Goal: Task Accomplishment & Management: Use online tool/utility

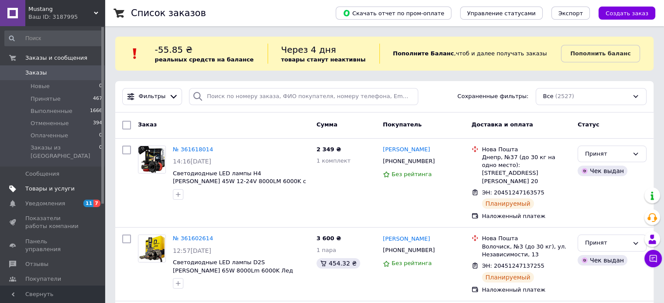
click at [51, 185] on span "Товары и услуги" at bounding box center [49, 189] width 49 height 8
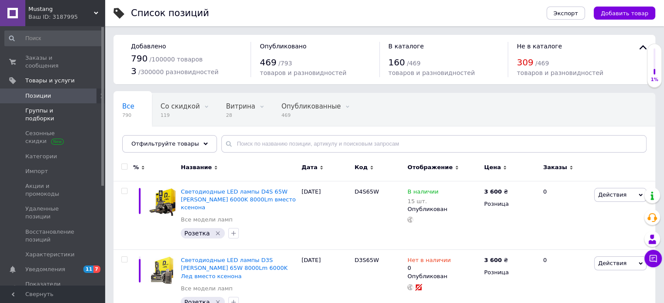
click at [65, 107] on span "Группы и подборки" at bounding box center [52, 115] width 55 height 16
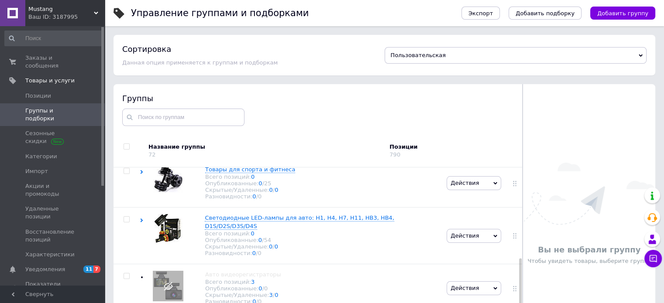
scroll to position [189, 0]
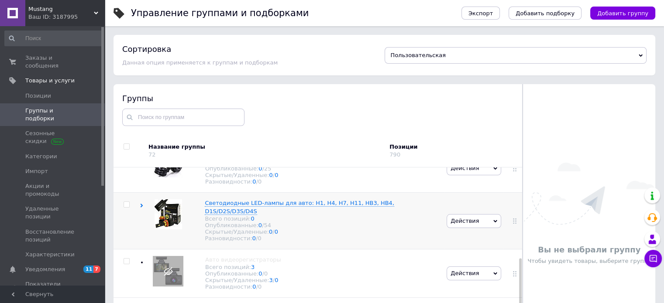
click at [142, 204] on icon at bounding box center [142, 206] width 4 height 4
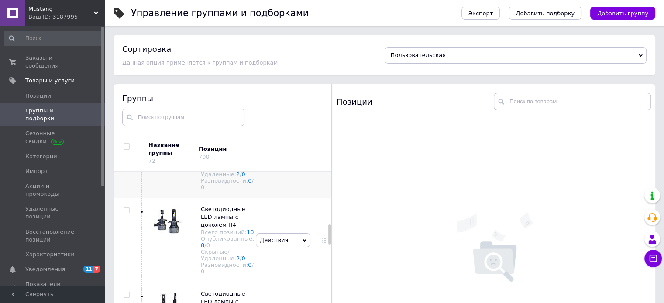
scroll to position [435, 0]
click at [171, 235] on img at bounding box center [168, 220] width 28 height 30
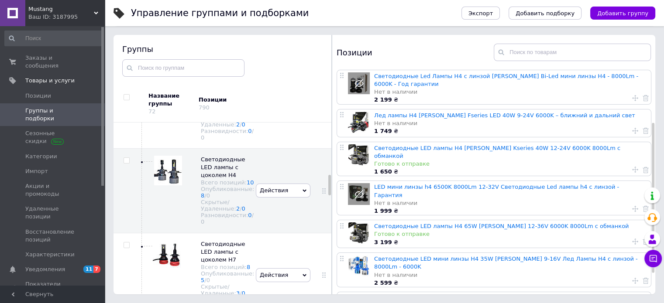
scroll to position [81, 0]
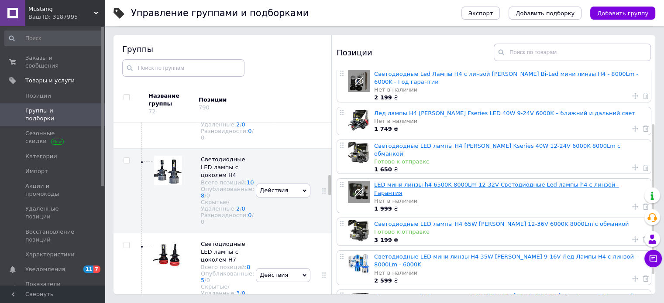
click at [440, 182] on link "LED мини линзы h4 6500K 8000Lm 12-32V Светодиодные Led лампы h4 с линзой - Гара…" at bounding box center [496, 189] width 245 height 14
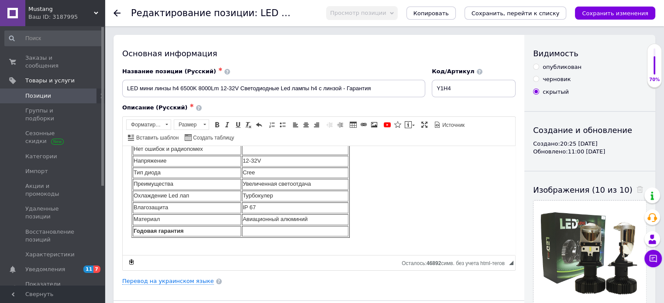
click at [115, 14] on use at bounding box center [116, 13] width 7 height 7
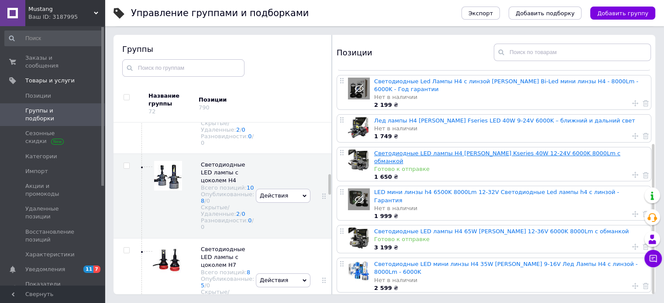
scroll to position [111, 0]
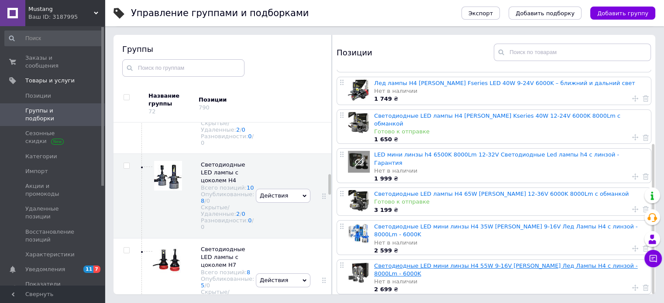
click at [426, 263] on link "Светодиодные LED мини линзы H4 55W 9-16V [PERSON_NAME] Лед Лампы H4 с линзой - …" at bounding box center [506, 270] width 264 height 14
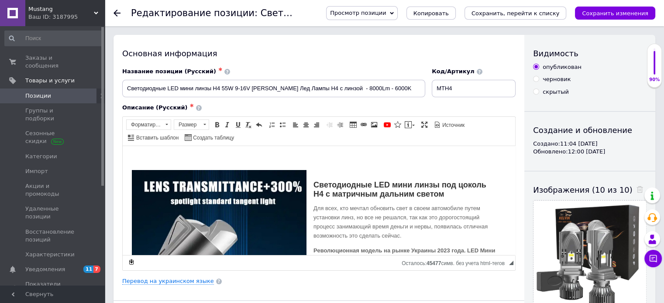
click at [117, 12] on icon at bounding box center [116, 13] width 7 height 7
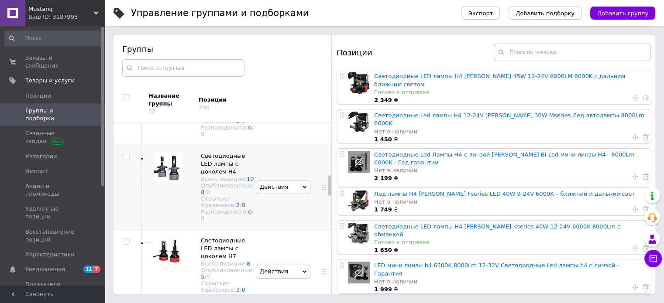
scroll to position [477, 0]
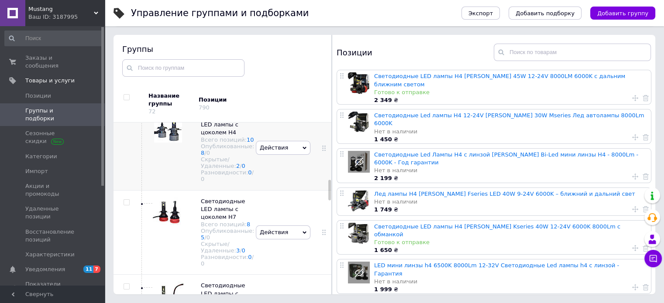
click at [304, 155] on span "Действия" at bounding box center [283, 148] width 55 height 14
click at [283, 231] on li "Добавить товар" at bounding box center [283, 221] width 54 height 20
